Goal: Task Accomplishment & Management: Complete application form

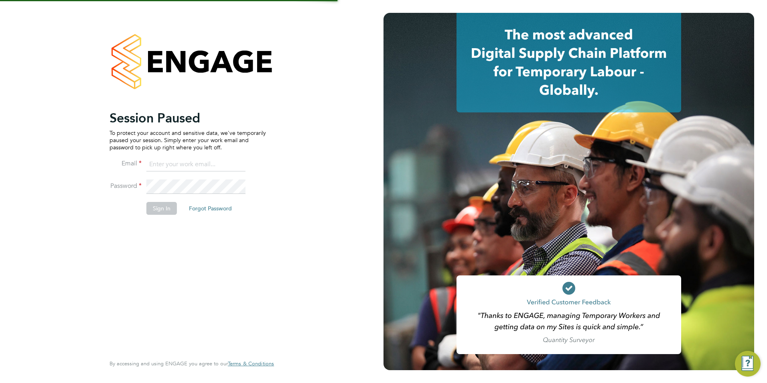
type input "[EMAIL_ADDRESS][DOMAIN_NAME]"
click at [164, 201] on li "Password" at bounding box center [187, 190] width 156 height 22
click at [162, 209] on button "Sign In" at bounding box center [161, 208] width 30 height 13
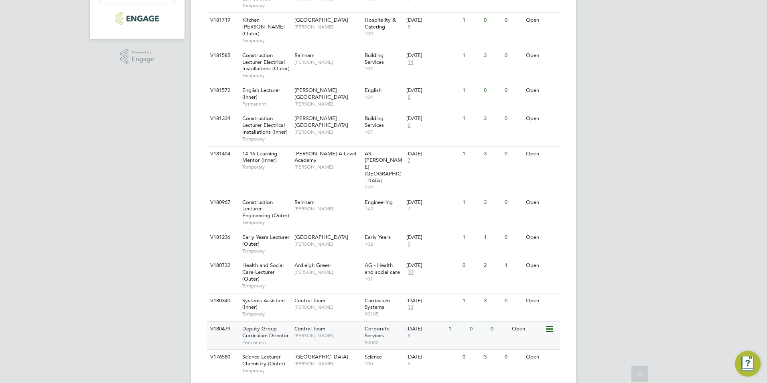
scroll to position [257, 0]
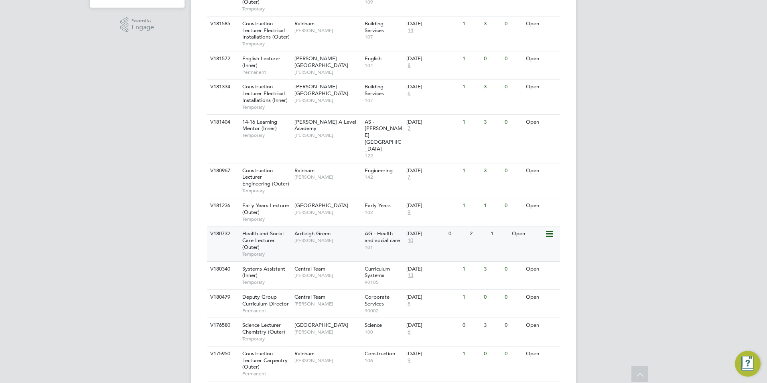
click at [329, 226] on div "Ardleigh Green Roslyn O'Garro" at bounding box center [327, 236] width 70 height 21
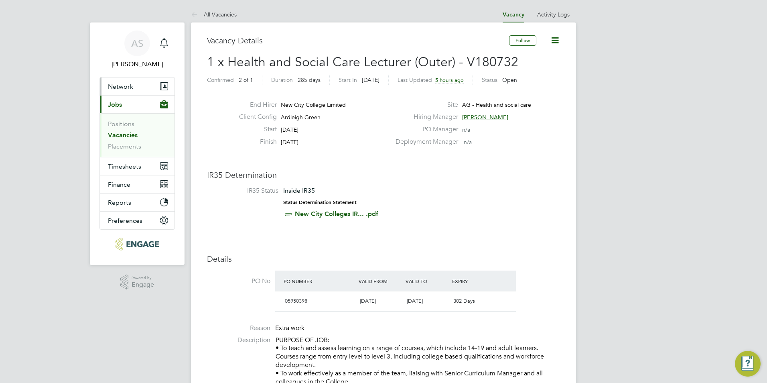
click at [139, 88] on button "Network" at bounding box center [137, 86] width 75 height 18
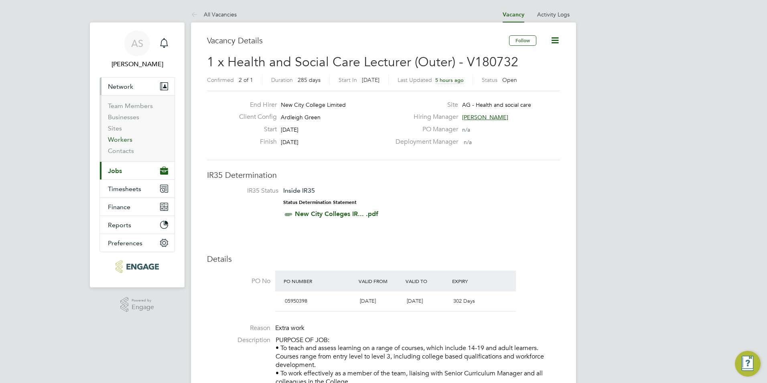
click at [121, 141] on link "Workers" at bounding box center [120, 140] width 24 height 8
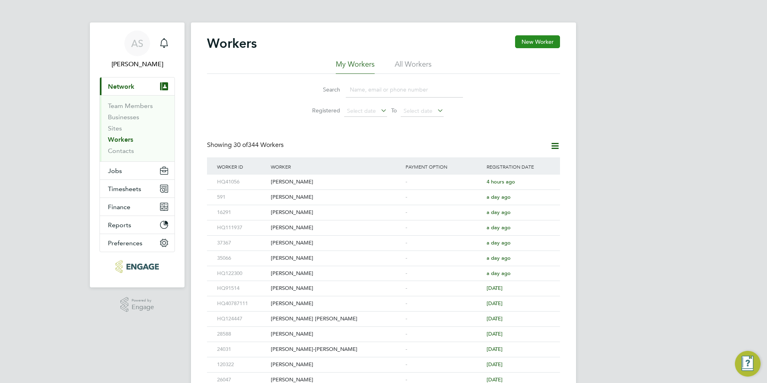
click at [547, 41] on button "New Worker" at bounding box center [537, 41] width 45 height 13
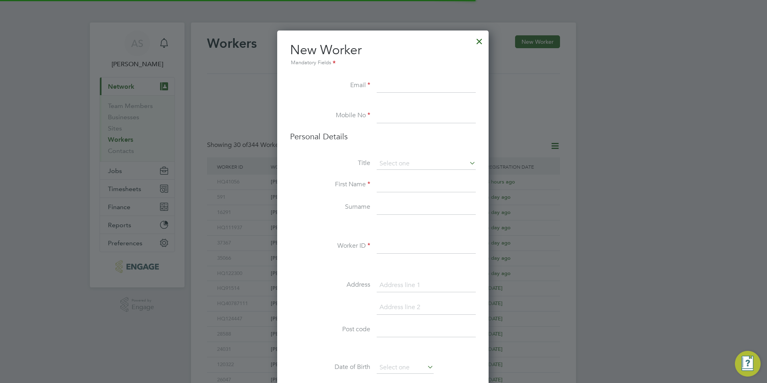
scroll to position [678, 213]
click at [433, 85] on input at bounding box center [426, 86] width 99 height 14
paste input "lisamcsweeney84@gmail.com"
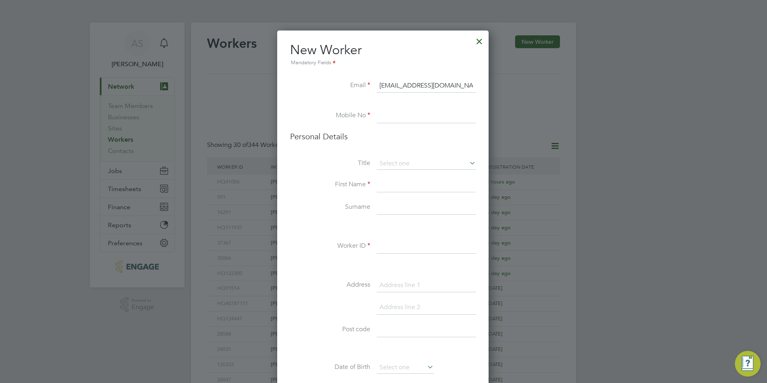
type input "lisamcsweeney84@gmail.com"
click at [430, 115] on input at bounding box center [426, 116] width 99 height 14
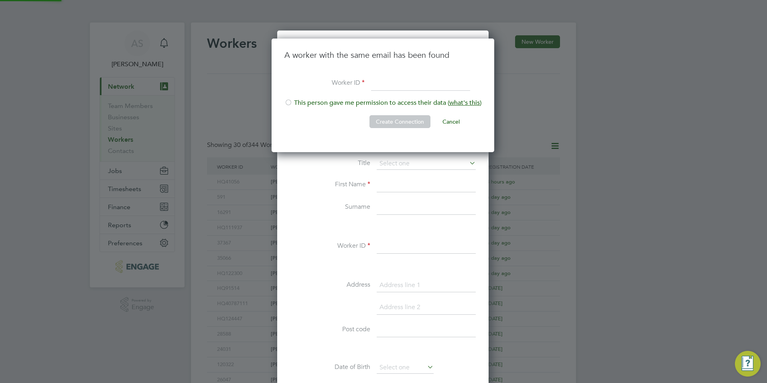
scroll to position [114, 224]
paste input "124398"
type input "HQ124398"
click at [415, 102] on li "This person gave me permission to access their data ( what's this )" at bounding box center [382, 107] width 197 height 16
click at [410, 119] on button "Create Connection" at bounding box center [399, 121] width 61 height 13
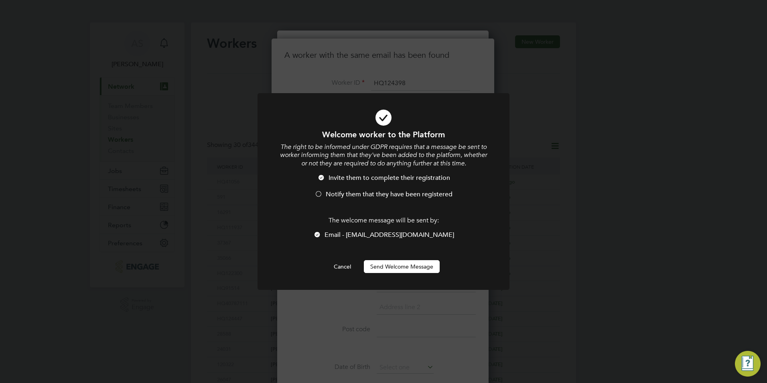
click at [367, 189] on li "Invite them to complete their registration" at bounding box center [383, 182] width 209 height 16
click at [395, 267] on button "Send Welcome Message" at bounding box center [402, 266] width 76 height 13
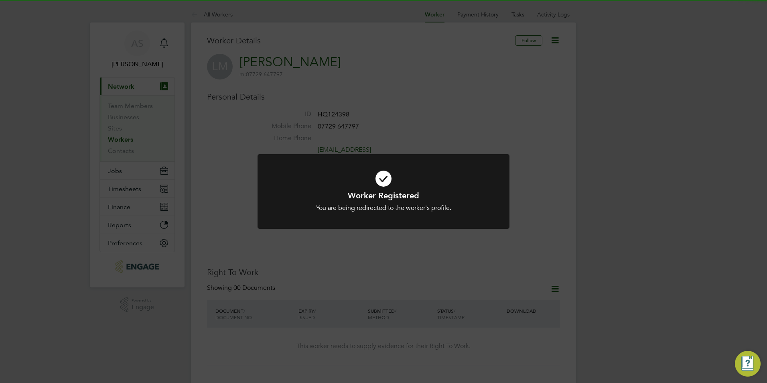
click at [468, 207] on div "You are being redirected to the worker's profile." at bounding box center [383, 208] width 209 height 8
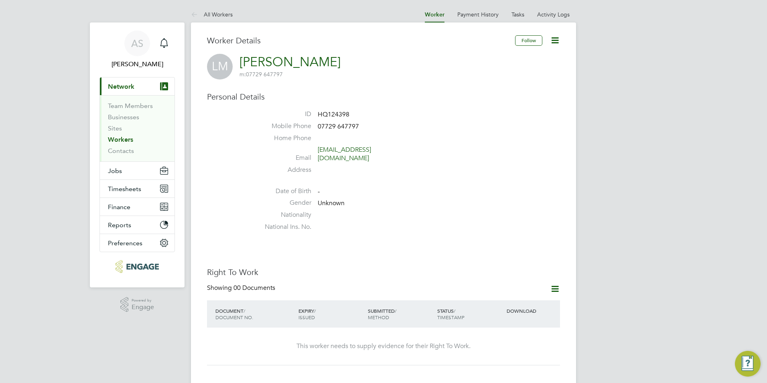
click at [126, 80] on button "Current page: Network" at bounding box center [137, 86] width 75 height 18
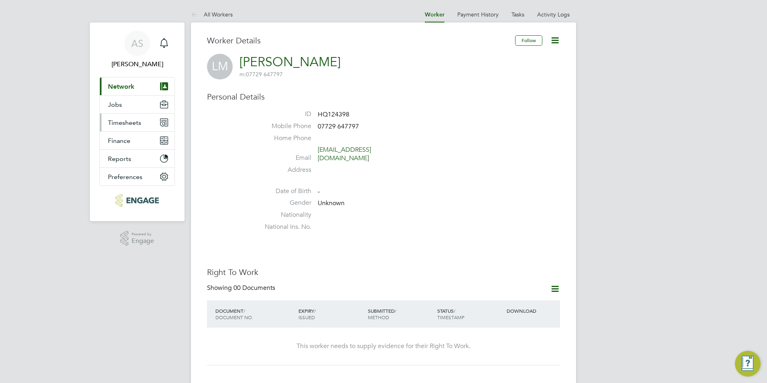
click at [136, 121] on span "Timesheets" at bounding box center [124, 123] width 33 height 8
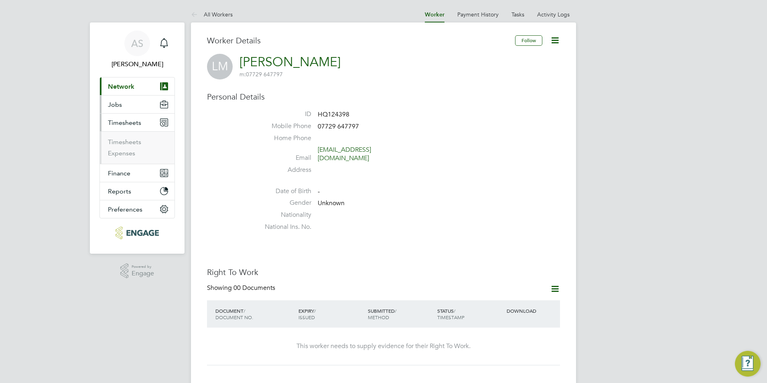
click at [136, 103] on button "Jobs" at bounding box center [137, 104] width 75 height 18
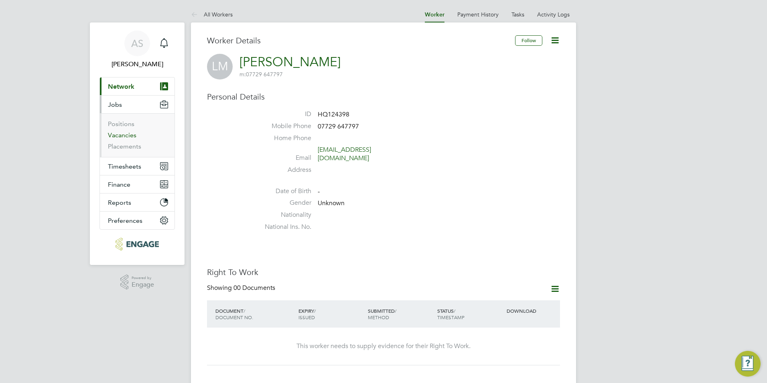
click at [131, 133] on link "Vacancies" at bounding box center [122, 135] width 28 height 8
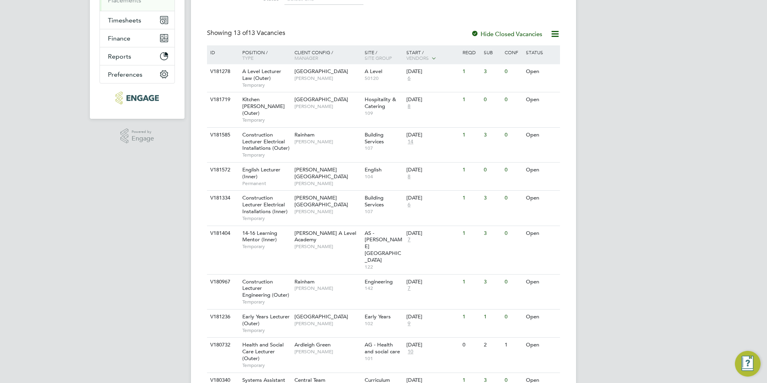
scroll to position [257, 0]
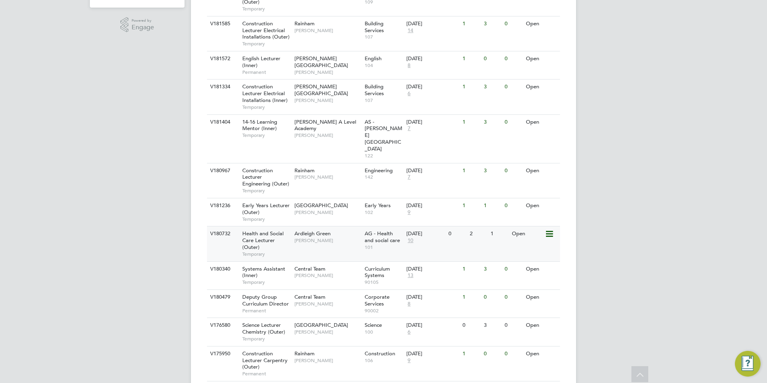
click at [318, 226] on div "Ardleigh Green Roslyn O'Garro" at bounding box center [327, 236] width 70 height 21
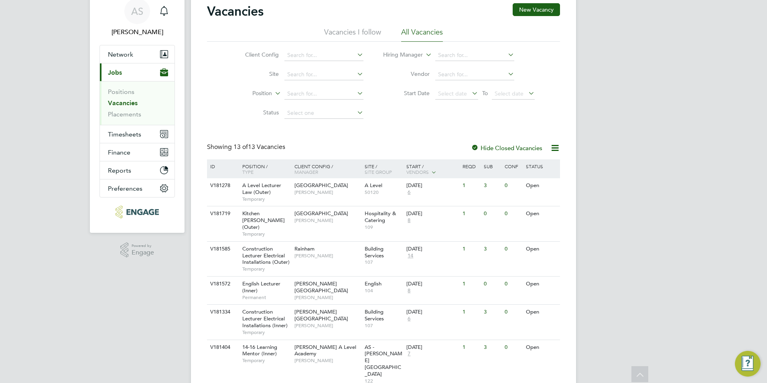
scroll to position [0, 0]
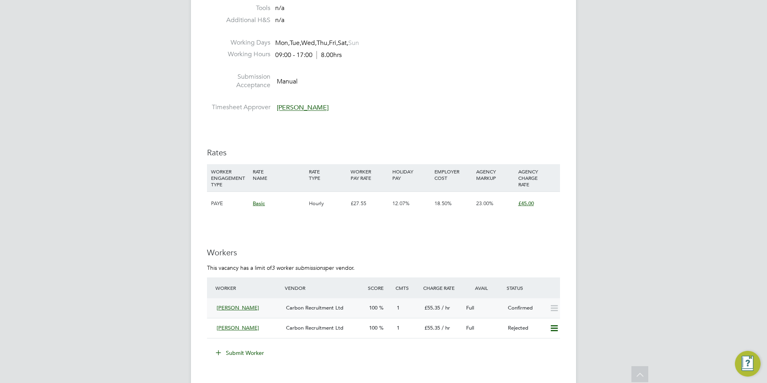
scroll to position [1083, 0]
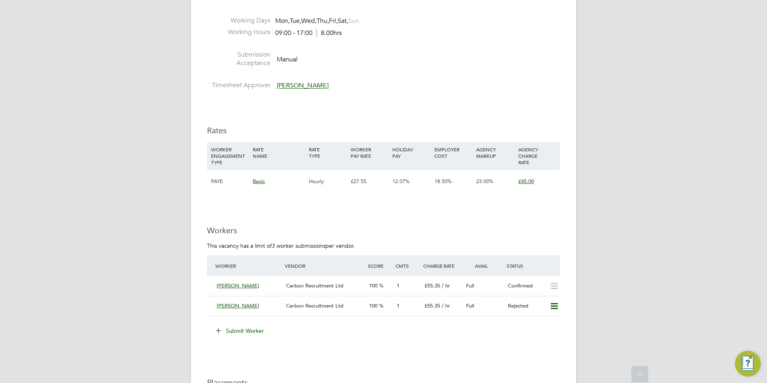
click at [248, 328] on button "Submit Worker" at bounding box center [240, 330] width 60 height 13
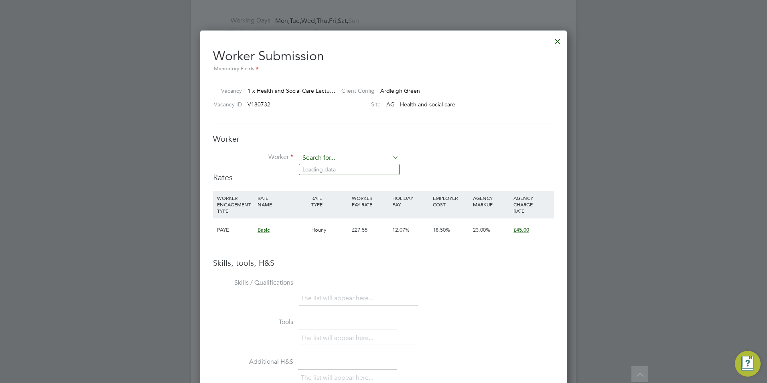
click at [344, 154] on input at bounding box center [349, 158] width 99 height 12
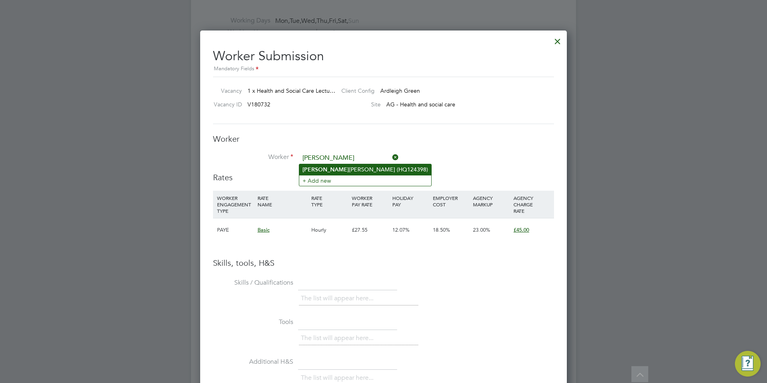
type input "Lisa Mcsweeney (HQ124398)"
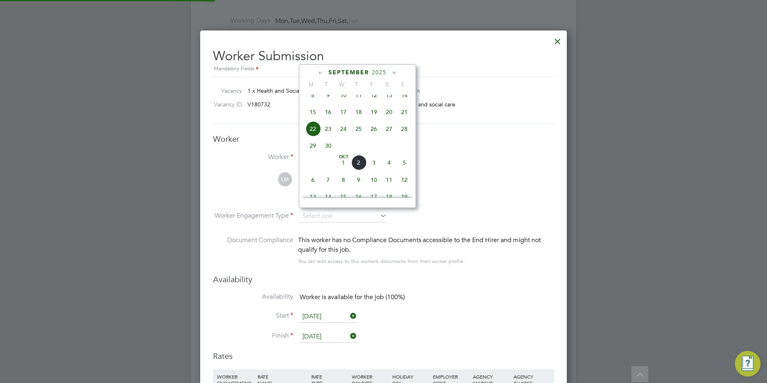
click at [405, 264] on div "You can edit access to this worker’s documents from their worker profile." at bounding box center [381, 261] width 167 height 10
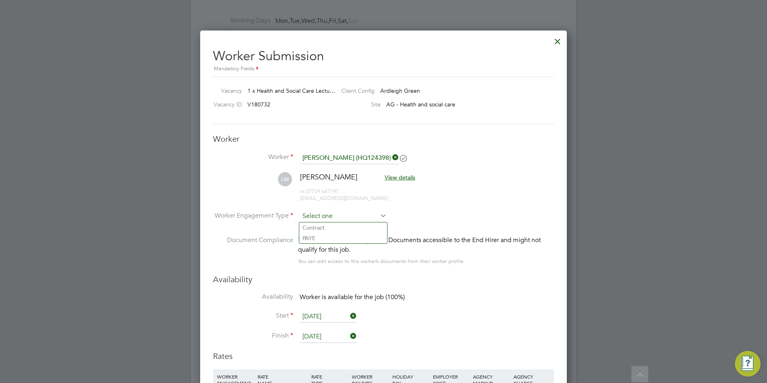
click at [353, 218] on input at bounding box center [343, 216] width 87 height 12
click at [348, 225] on li "Contract" at bounding box center [343, 227] width 88 height 10
type input "Contract"
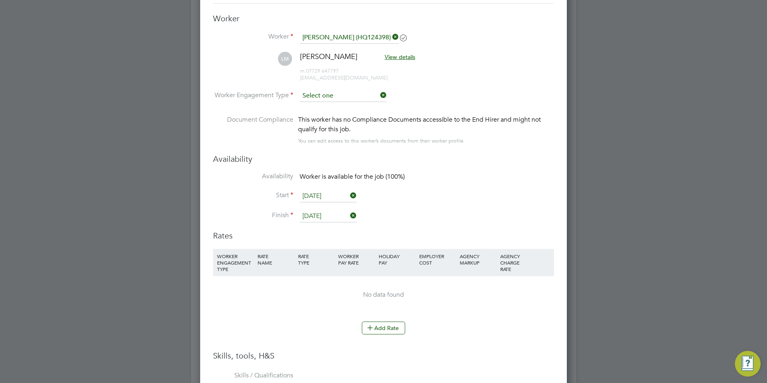
click at [340, 95] on input at bounding box center [343, 96] width 87 height 12
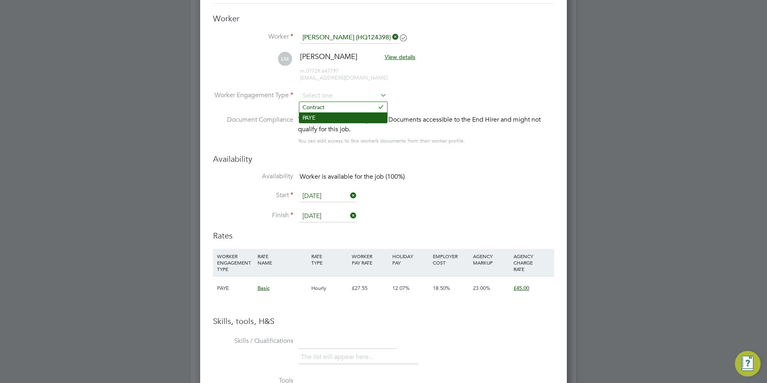
click at [326, 118] on li "PAYE" at bounding box center [343, 117] width 88 height 10
type input "PAYE"
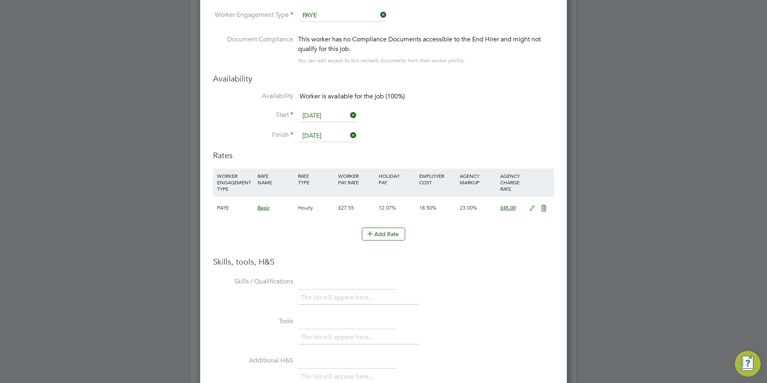
click at [530, 209] on icon at bounding box center [532, 208] width 10 height 6
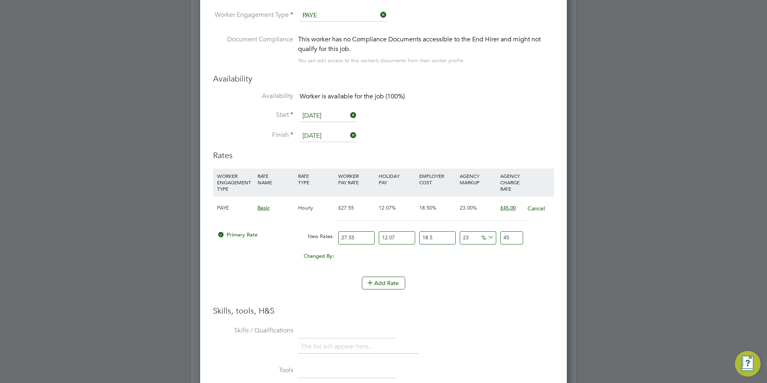
click at [353, 236] on input "27.55" at bounding box center [356, 237] width 36 height 13
drag, startPoint x: 364, startPoint y: 236, endPoint x: 314, endPoint y: 239, distance: 49.4
click at [314, 239] on div "Primary Rate New Rates: 27.55 12.07 n/a 18.5 n/a 23 0 % 45" at bounding box center [383, 237] width 341 height 21
type input "4"
type input "6.53390514"
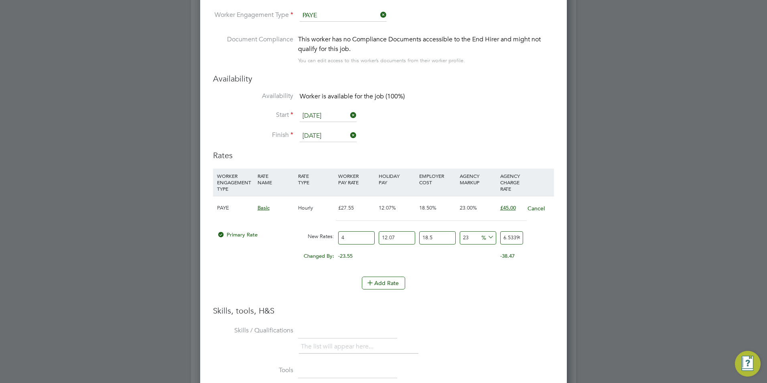
type input "43"
type input "70.239480255"
type input "43"
click at [394, 237] on input "12.07" at bounding box center [397, 237] width 36 height 13
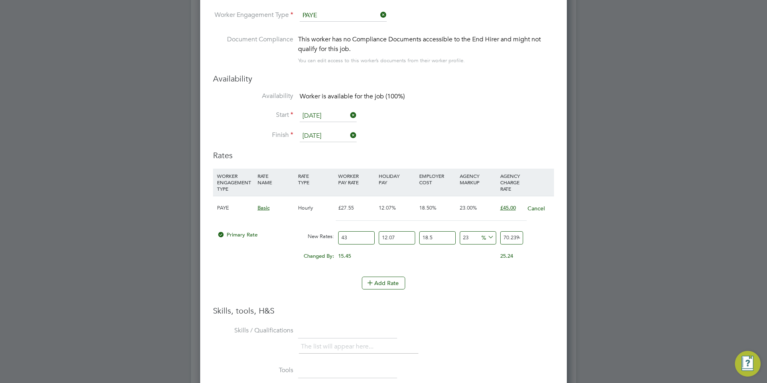
click at [394, 237] on input "12.07" at bounding box center [397, 237] width 36 height 13
click at [363, 237] on input "43" at bounding box center [356, 237] width 36 height 13
click at [530, 205] on button "Cancel" at bounding box center [536, 208] width 18 height 8
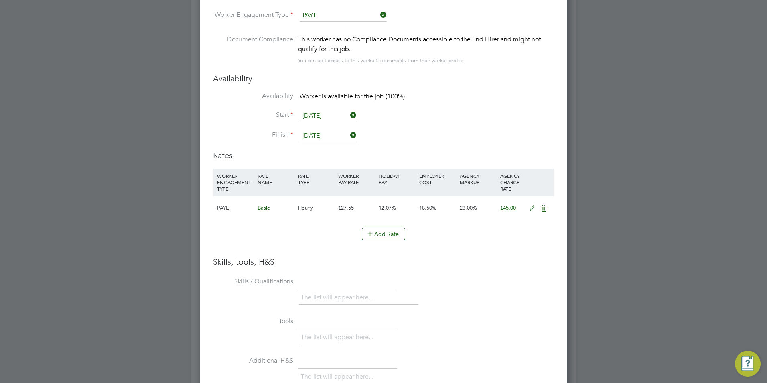
click at [539, 209] on icon at bounding box center [544, 208] width 10 height 6
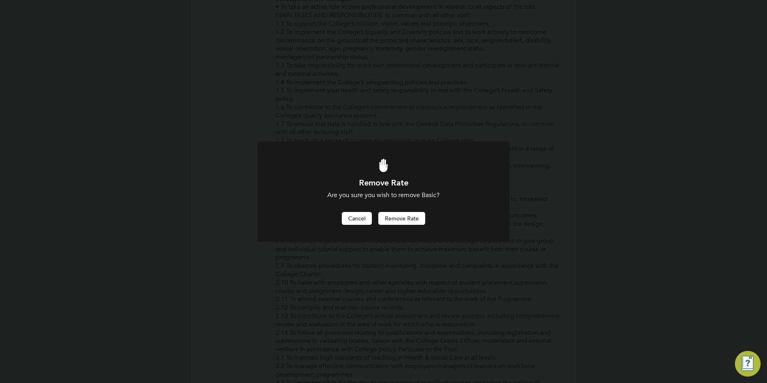
click at [351, 213] on button "Cancel" at bounding box center [357, 218] width 30 height 13
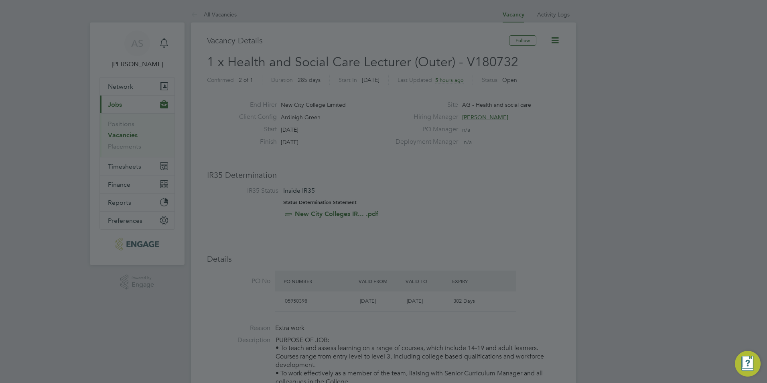
click at [547, 189] on div at bounding box center [383, 191] width 767 height 383
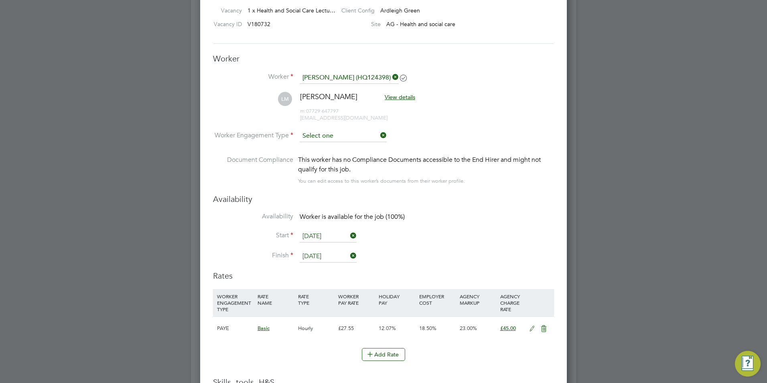
click at [343, 138] on input at bounding box center [343, 136] width 87 height 12
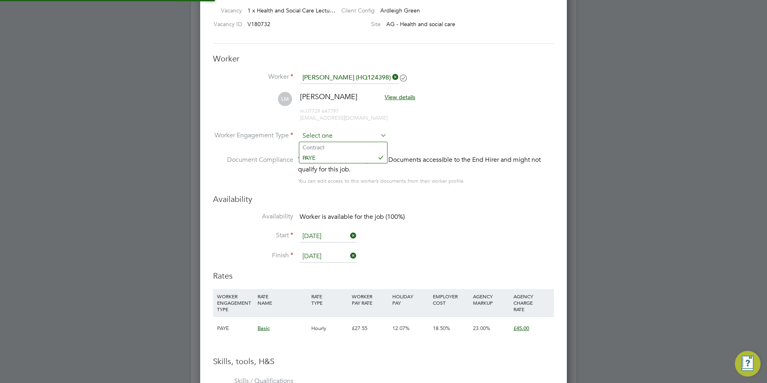
click at [352, 138] on input at bounding box center [343, 136] width 87 height 12
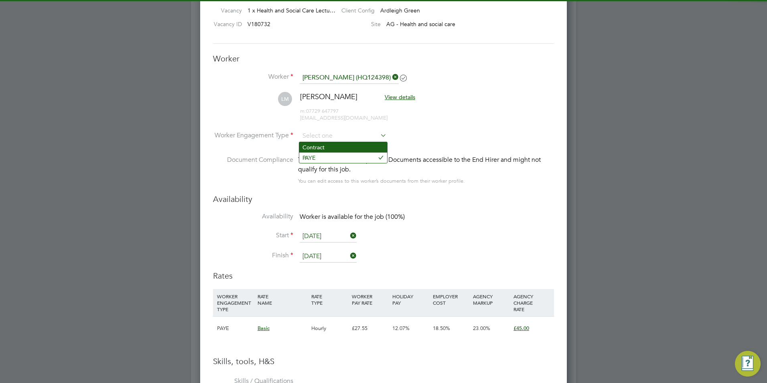
click at [337, 147] on li "Contract" at bounding box center [343, 147] width 88 height 10
type input "Contract"
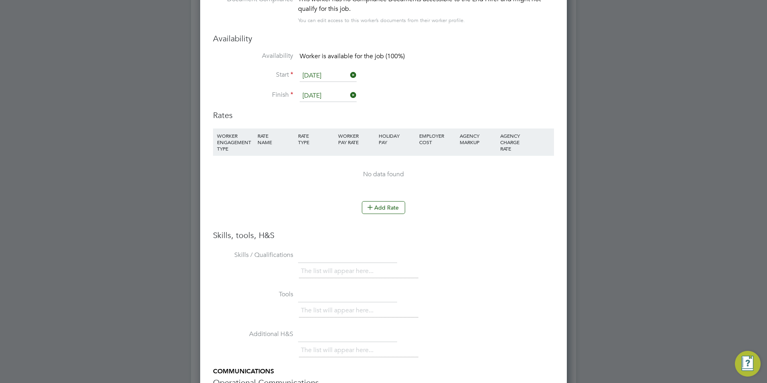
click at [385, 200] on li "WORKER ENGAGEMENT TYPE RATE NAME RATE TYPE WORKER PAY RATE HOLIDAY PAY EMPLOYER…" at bounding box center [383, 164] width 341 height 73
click at [384, 206] on button "Add Rate" at bounding box center [383, 207] width 43 height 13
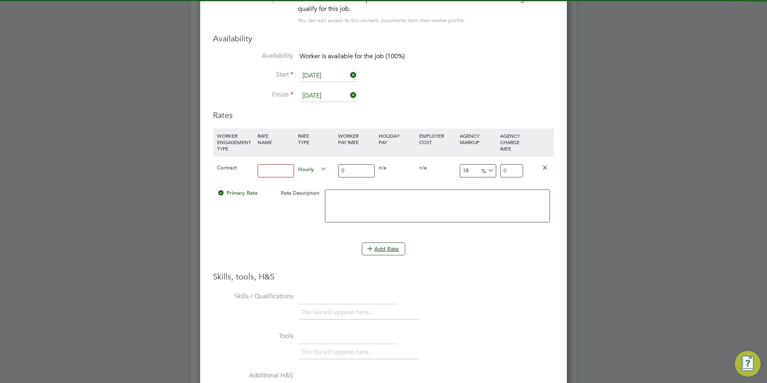
click at [272, 171] on input at bounding box center [275, 170] width 36 height 13
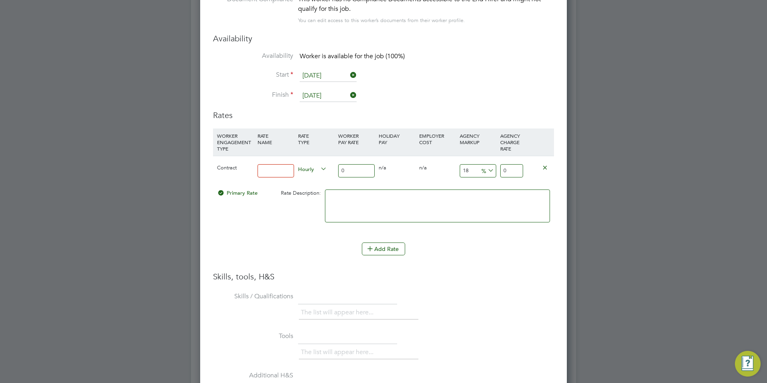
type input "BASIC"
click at [336, 170] on div "0" at bounding box center [356, 170] width 41 height 29
click at [347, 170] on input "0" at bounding box center [356, 170] width 36 height 13
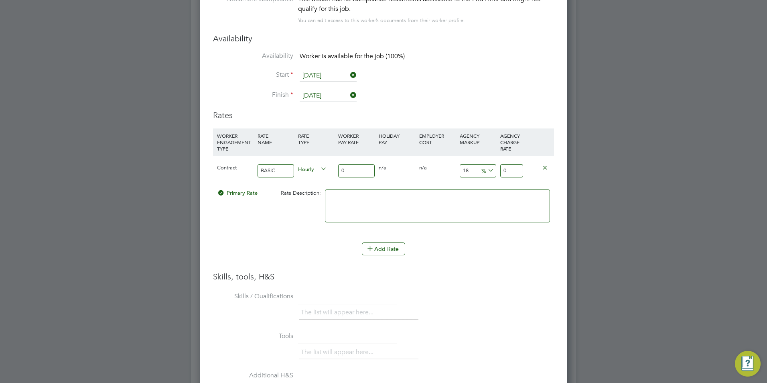
type input "5"
type input "5.9"
type input "50"
type input "59"
type input "50"
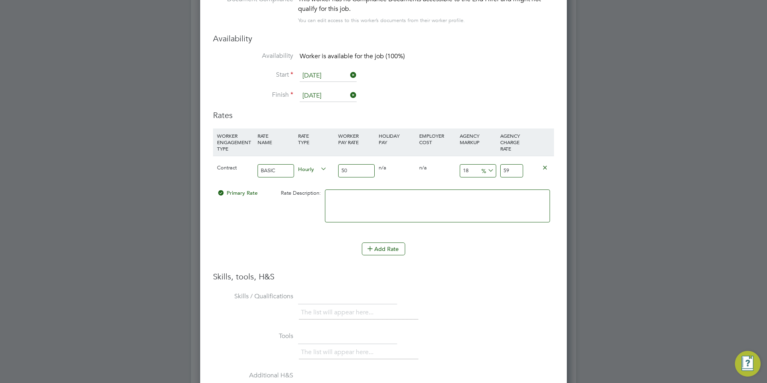
click at [476, 174] on input "18" at bounding box center [478, 170] width 36 height 13
type input "2"
type input "51"
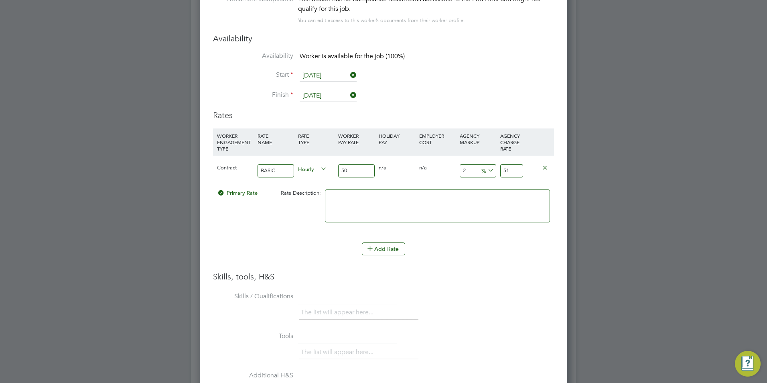
type input "23"
type input "61.5"
type input "23"
click at [482, 241] on li "WORKER ENGAGEMENT TYPE RATE NAME RATE TYPE WORKER PAY RATE HOLIDAY PAY EMPLOYER…" at bounding box center [383, 185] width 341 height 114
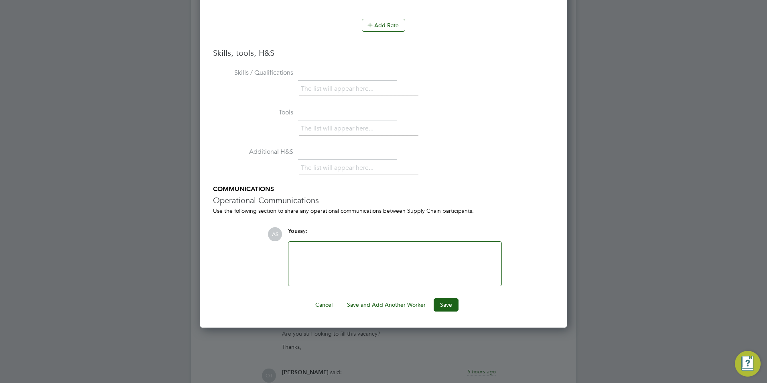
scroll to position [1564, 0]
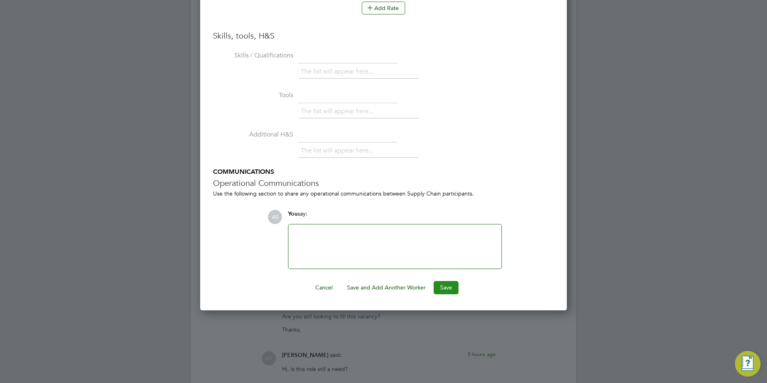
click at [443, 286] on button "Save" at bounding box center [445, 287] width 25 height 13
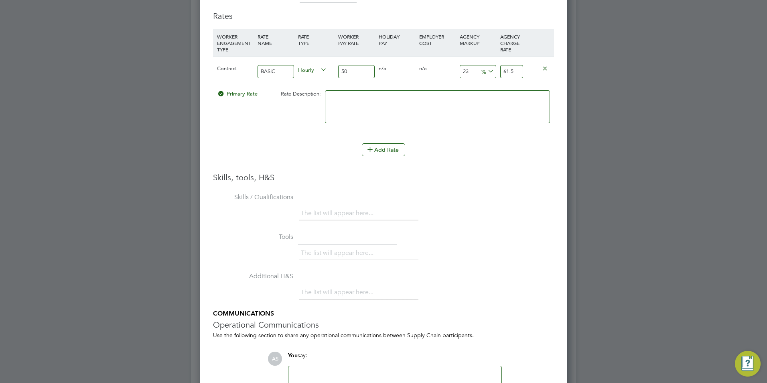
scroll to position [1524, 0]
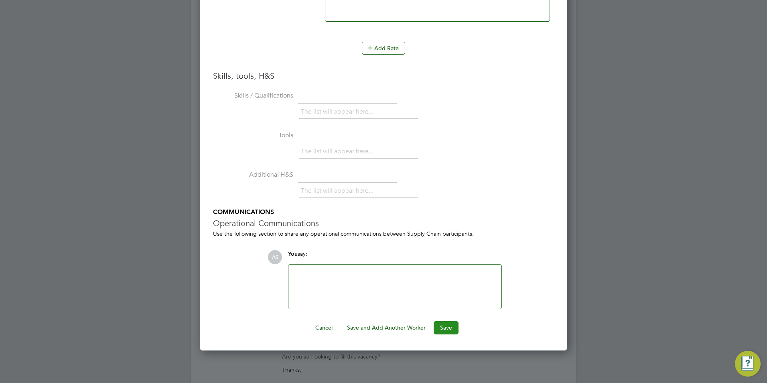
click at [448, 330] on button "Save" at bounding box center [445, 327] width 25 height 13
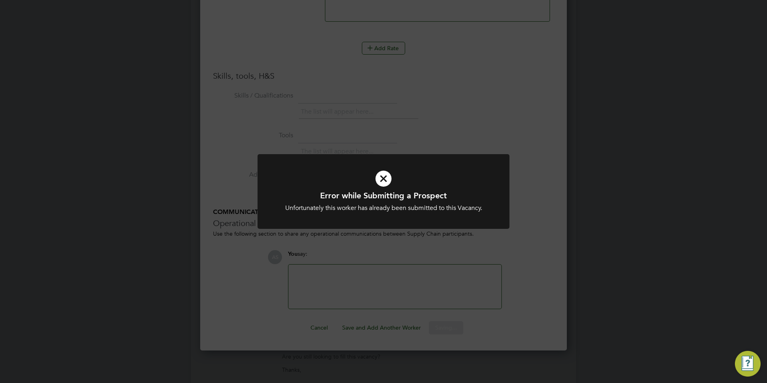
click at [377, 246] on div "Error while Submitting a Prospect Unfortunately this worker has already been su…" at bounding box center [383, 191] width 767 height 383
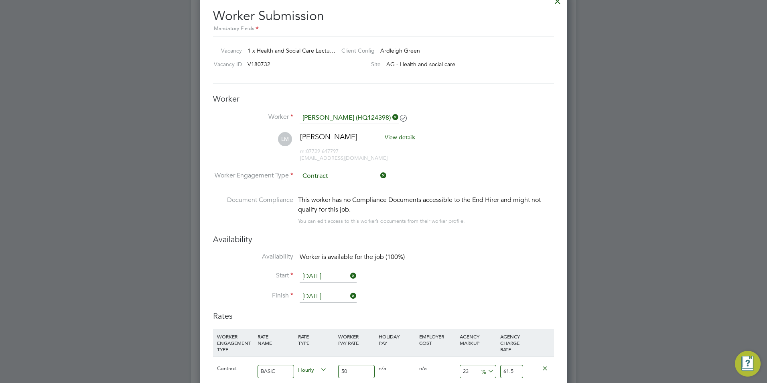
scroll to position [962, 0]
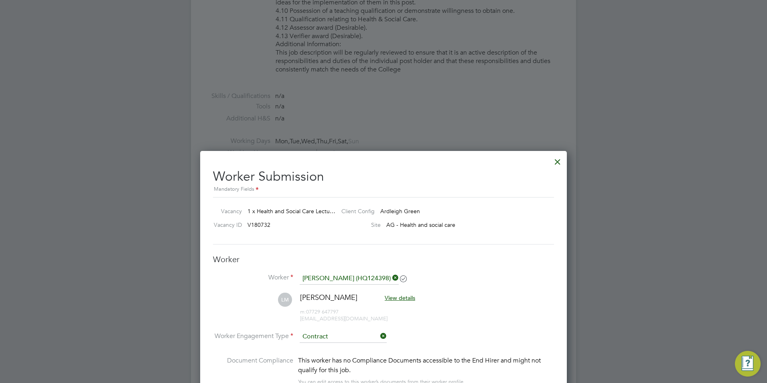
click at [555, 162] on div at bounding box center [557, 159] width 14 height 14
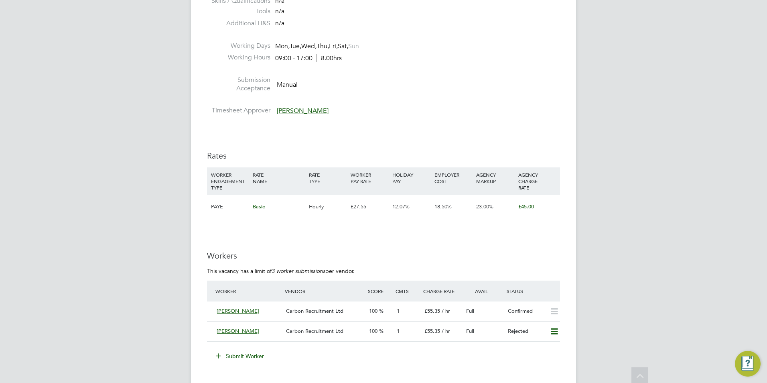
scroll to position [1083, 0]
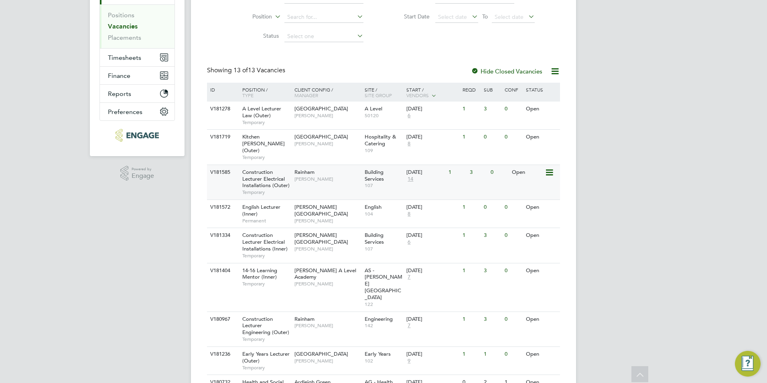
scroll to position [120, 0]
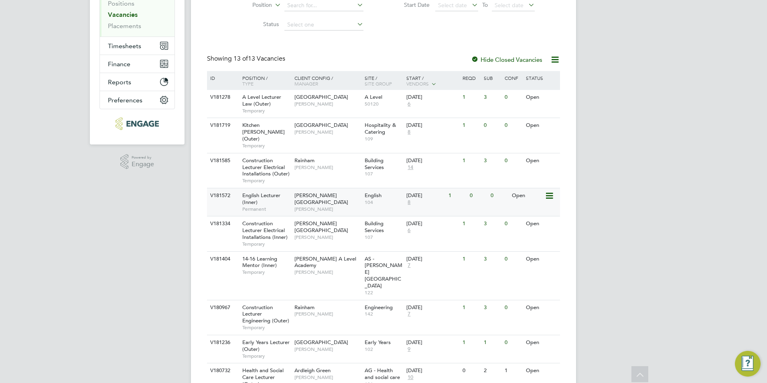
click at [382, 199] on div "English 104" at bounding box center [383, 198] width 42 height 21
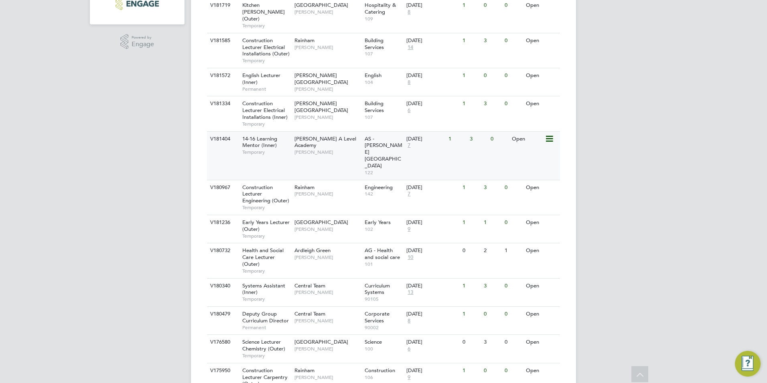
scroll to position [241, 0]
click at [309, 253] on span "[PERSON_NAME]" at bounding box center [327, 256] width 66 height 6
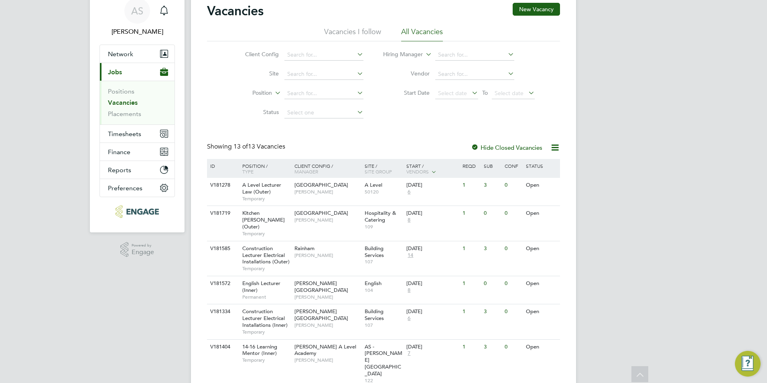
scroll to position [0, 0]
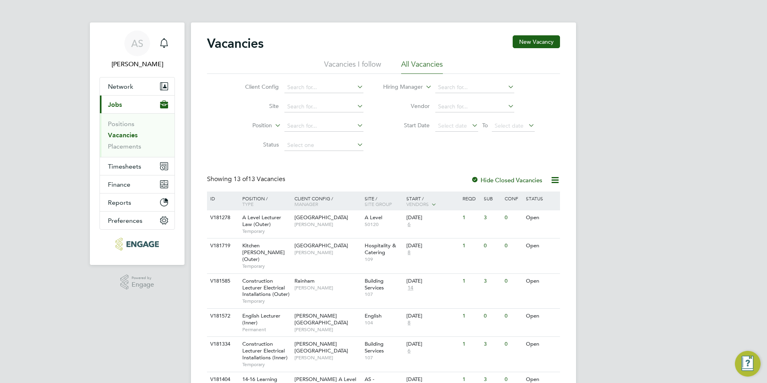
click at [116, 134] on link "Vacancies" at bounding box center [123, 135] width 30 height 8
click at [122, 131] on li "Positions" at bounding box center [138, 125] width 60 height 11
click at [124, 122] on link "Positions" at bounding box center [121, 124] width 26 height 8
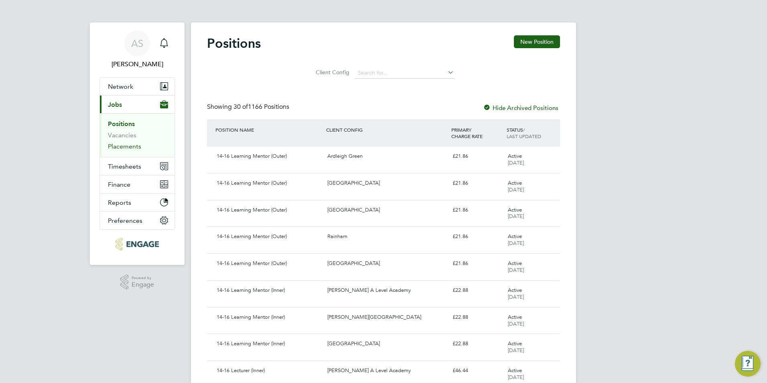
click at [118, 147] on link "Placements" at bounding box center [124, 146] width 33 height 8
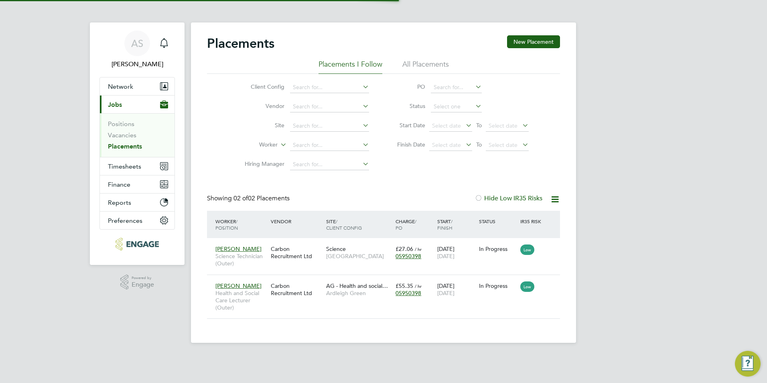
click at [118, 140] on li "Vacancies" at bounding box center [138, 136] width 60 height 11
click at [124, 136] on link "Vacancies" at bounding box center [122, 135] width 28 height 8
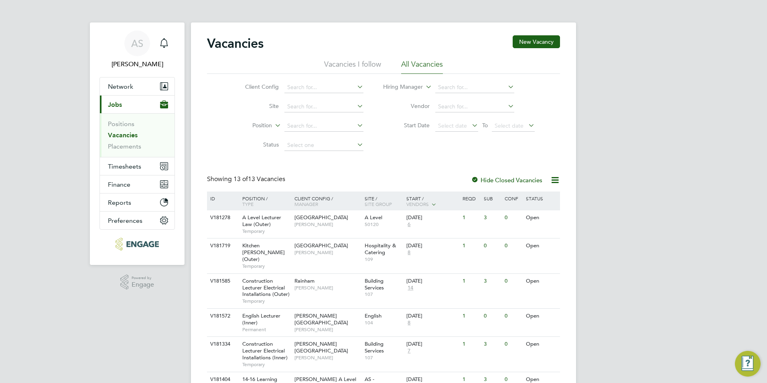
click at [114, 138] on link "Vacancies" at bounding box center [123, 135] width 30 height 8
click at [122, 142] on link "Placements" at bounding box center [124, 146] width 33 height 8
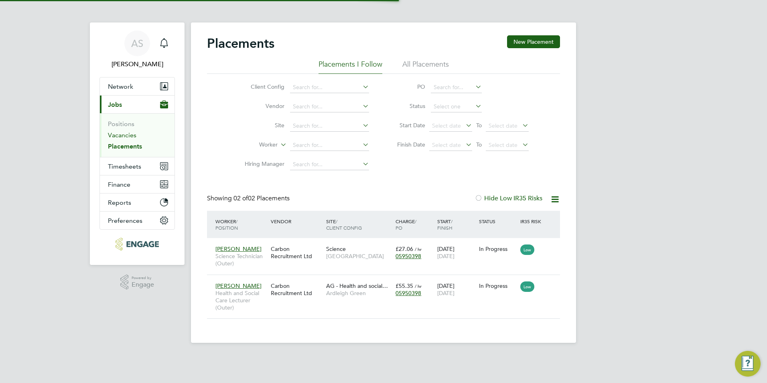
scroll to position [23, 70]
click at [128, 134] on link "Vacancies" at bounding box center [122, 135] width 28 height 8
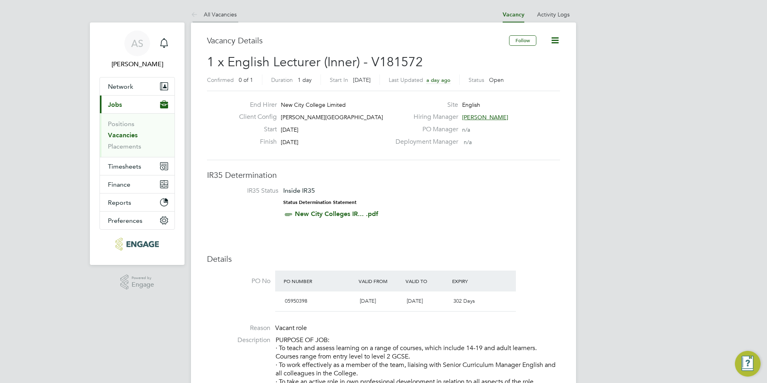
click at [196, 14] on icon at bounding box center [196, 15] width 10 height 10
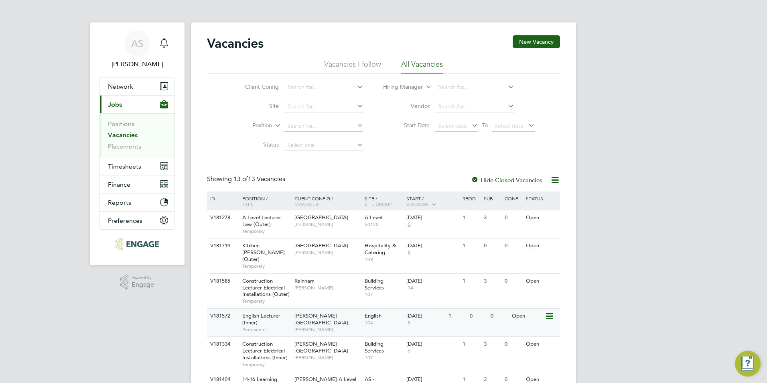
click at [316, 326] on span "[PERSON_NAME]" at bounding box center [327, 329] width 66 height 6
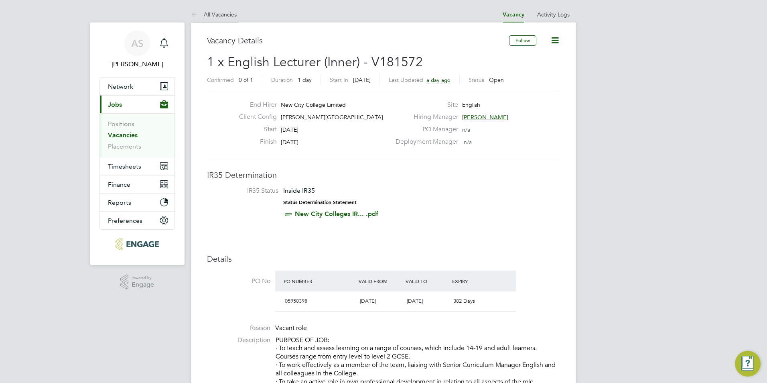
click at [225, 15] on link "All Vacancies" at bounding box center [214, 14] width 46 height 7
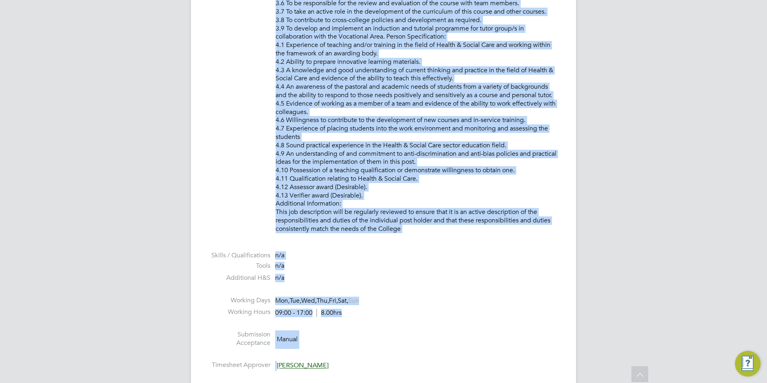
scroll to position [947, 0]
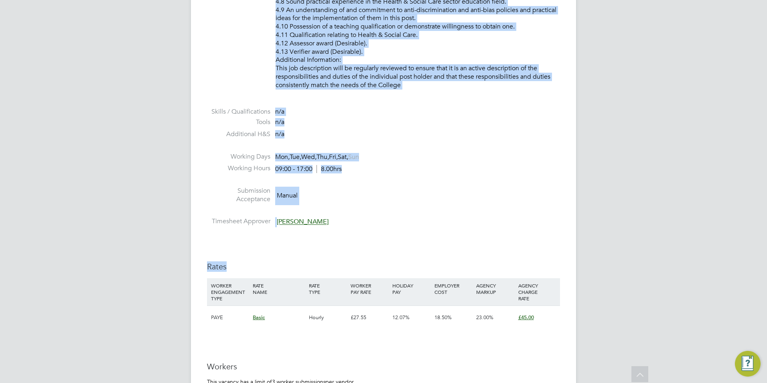
drag, startPoint x: 277, startPoint y: 215, endPoint x: 522, endPoint y: 89, distance: 275.5
copy p "LOREMIP DO SIT: • Am conse adi elitse doeiusmo te i utlab et dolorem, aliqu eni…"
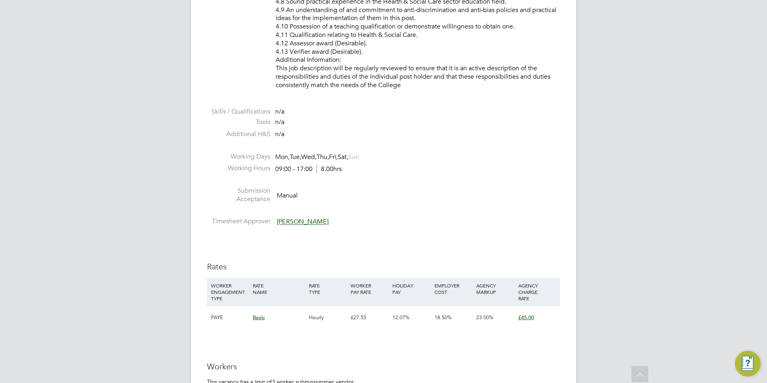
click at [526, 179] on li at bounding box center [383, 181] width 353 height 10
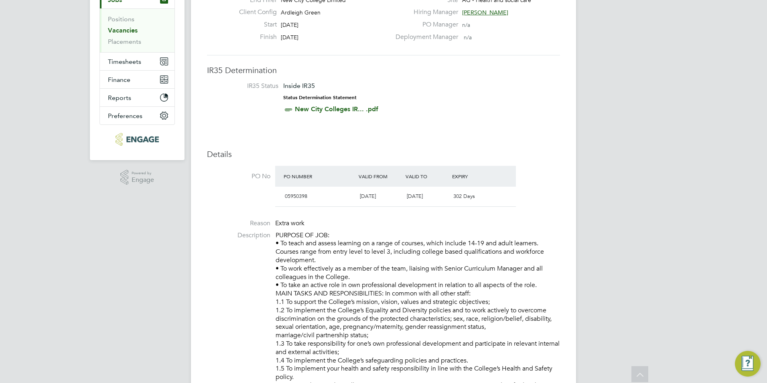
scroll to position [0, 0]
